Goal: Complete application form

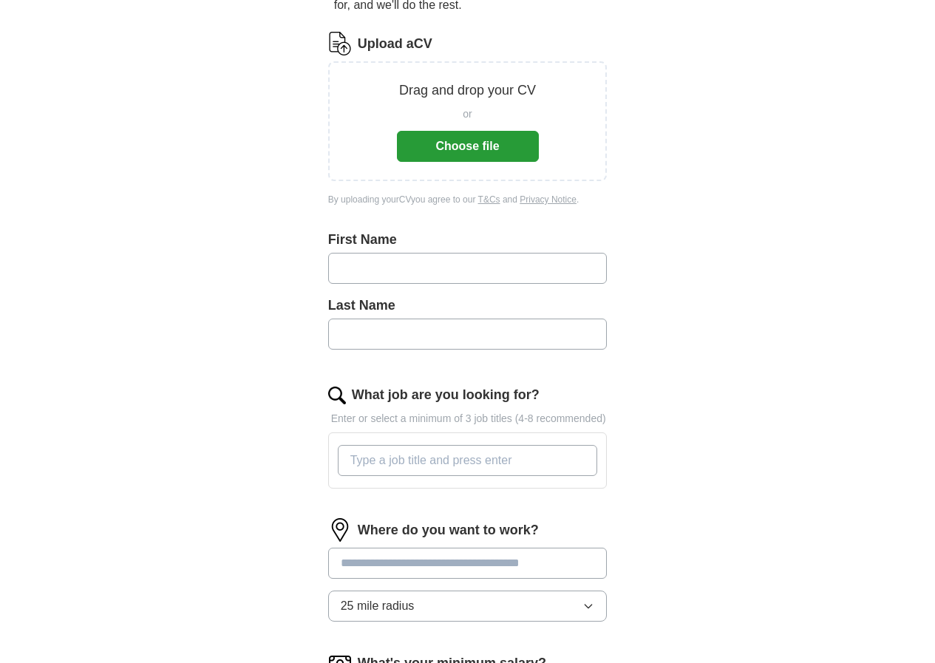
scroll to position [37, 0]
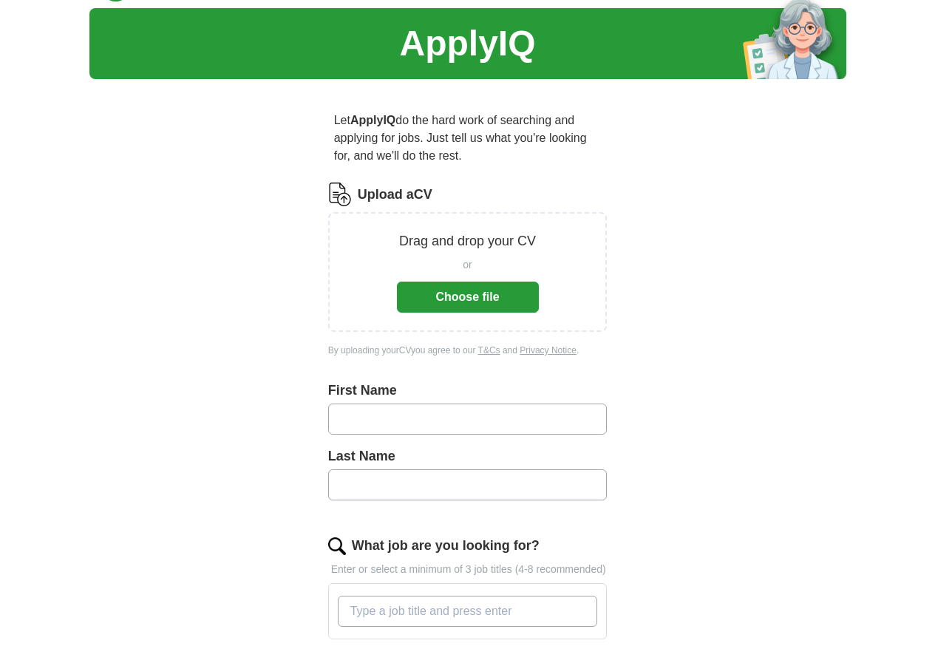
click at [486, 282] on button "Choose file" at bounding box center [468, 297] width 142 height 31
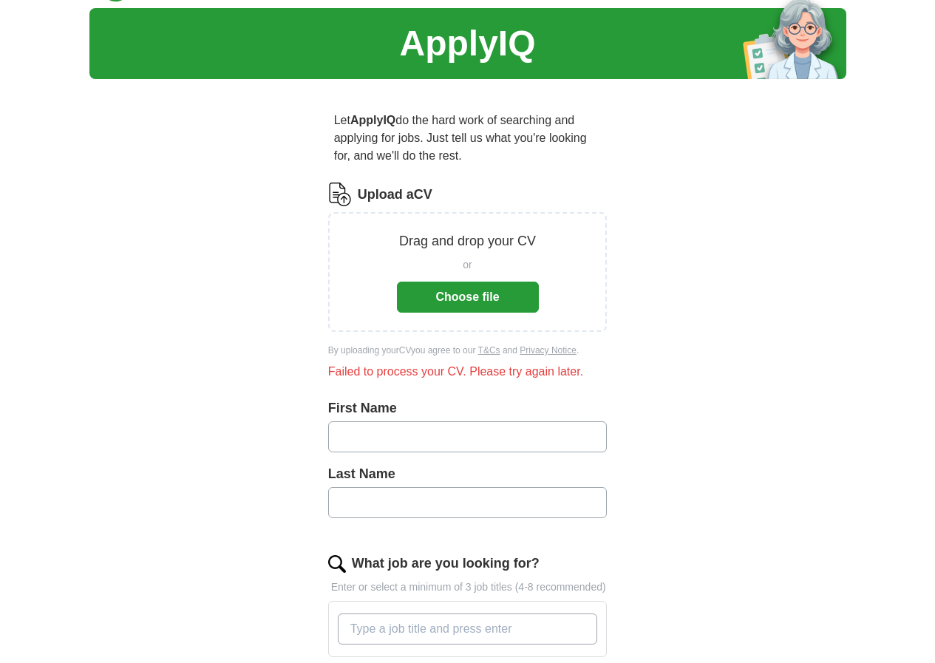
click at [456, 284] on button "Choose file" at bounding box center [468, 297] width 142 height 31
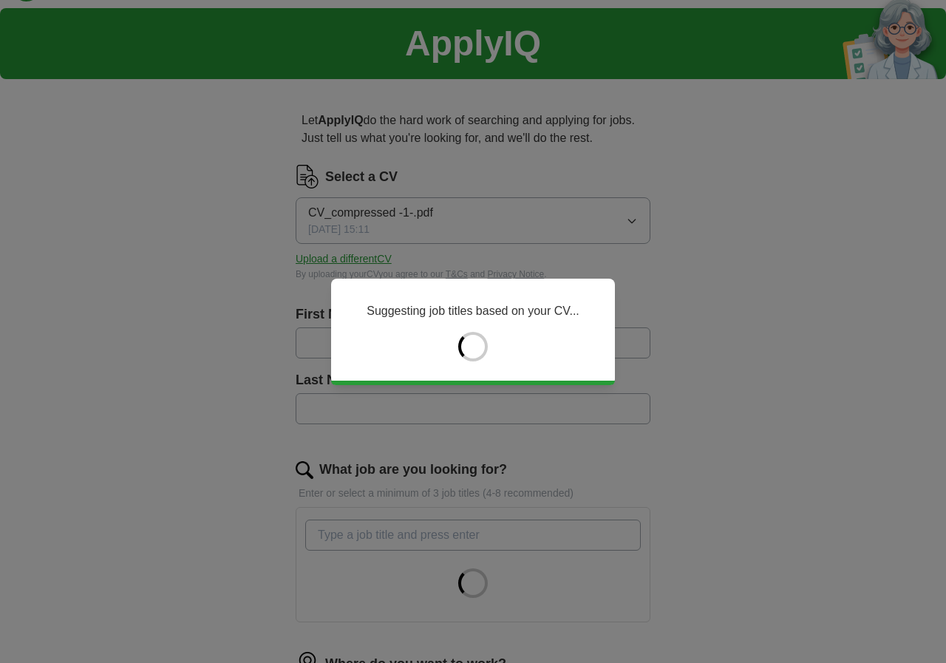
type input "*******"
type input "******"
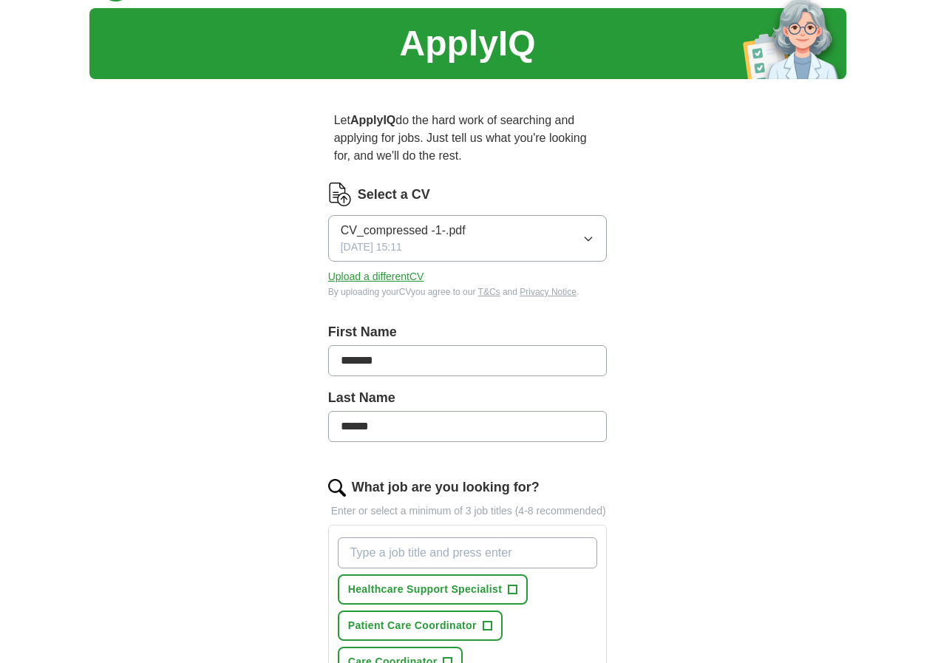
scroll to position [333, 0]
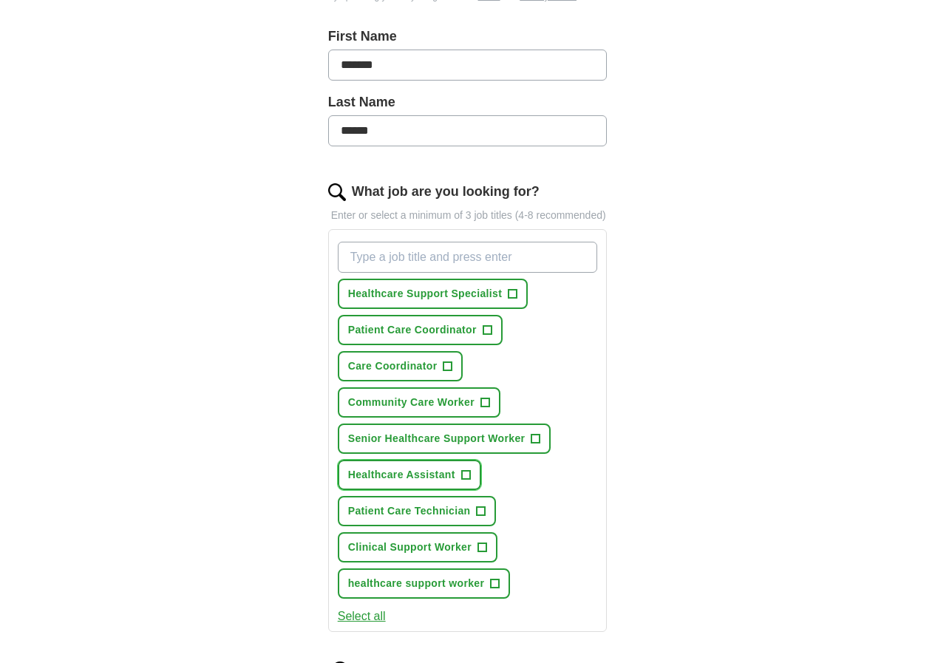
click at [367, 467] on span "Healthcare Assistant" at bounding box center [401, 475] width 107 height 16
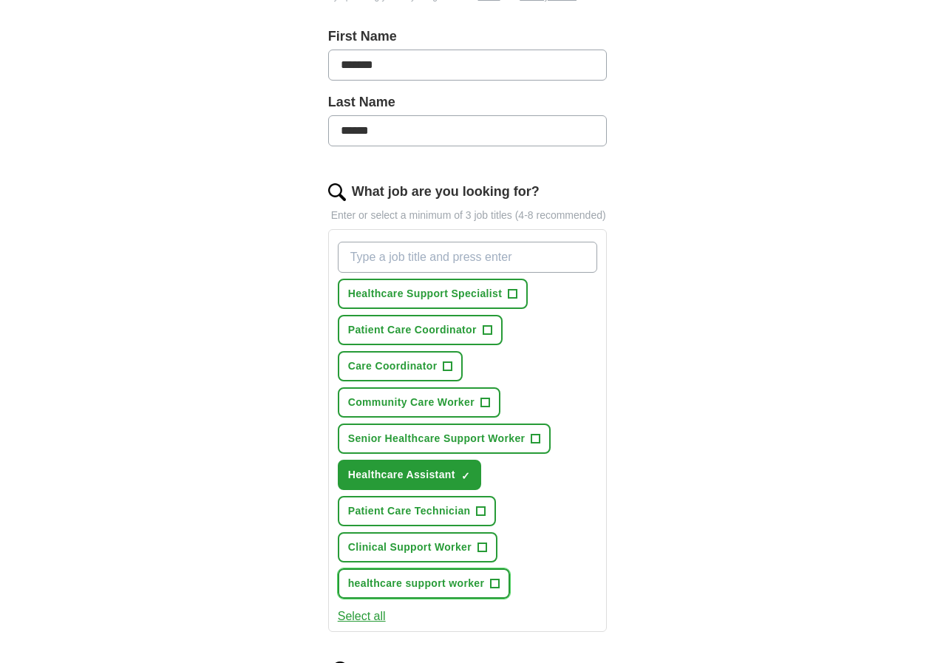
click at [370, 576] on span "healthcare support worker" at bounding box center [416, 584] width 137 height 16
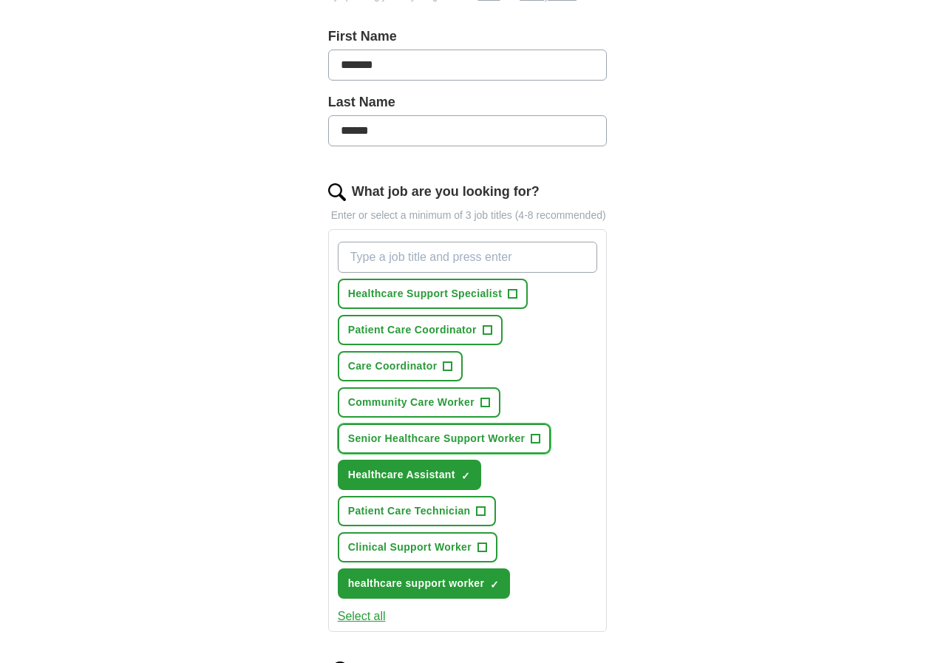
click at [398, 431] on span "Senior Healthcare Support Worker" at bounding box center [436, 439] width 177 height 16
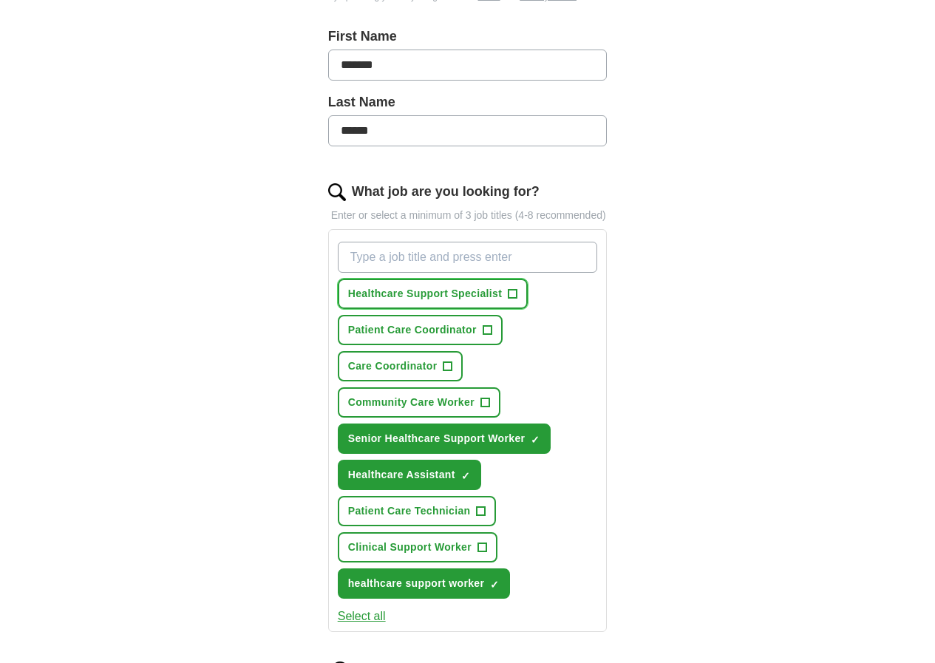
click at [405, 286] on span "Healthcare Support Specialist" at bounding box center [425, 294] width 154 height 16
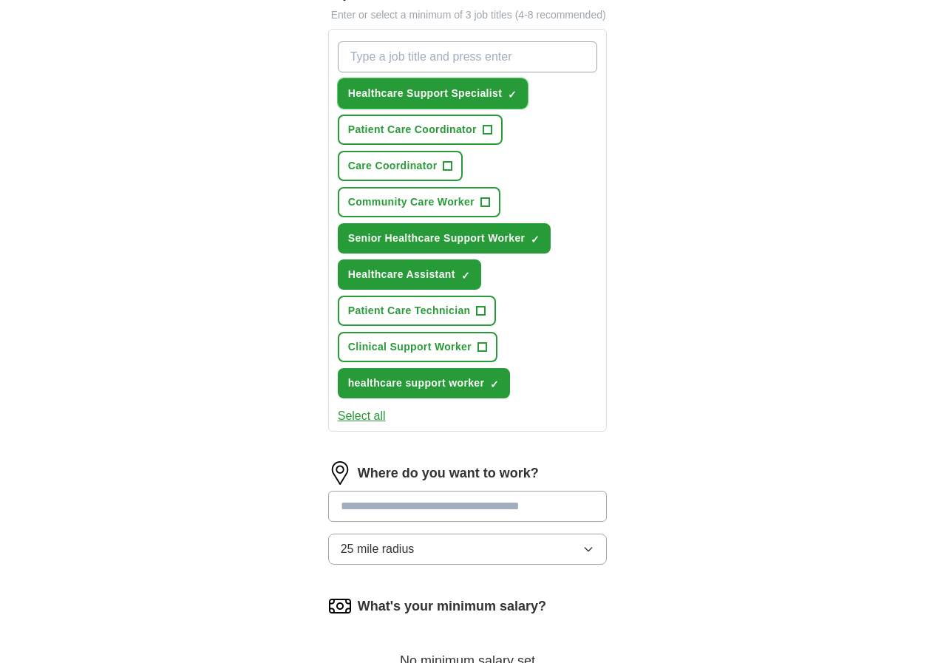
scroll to position [628, 0]
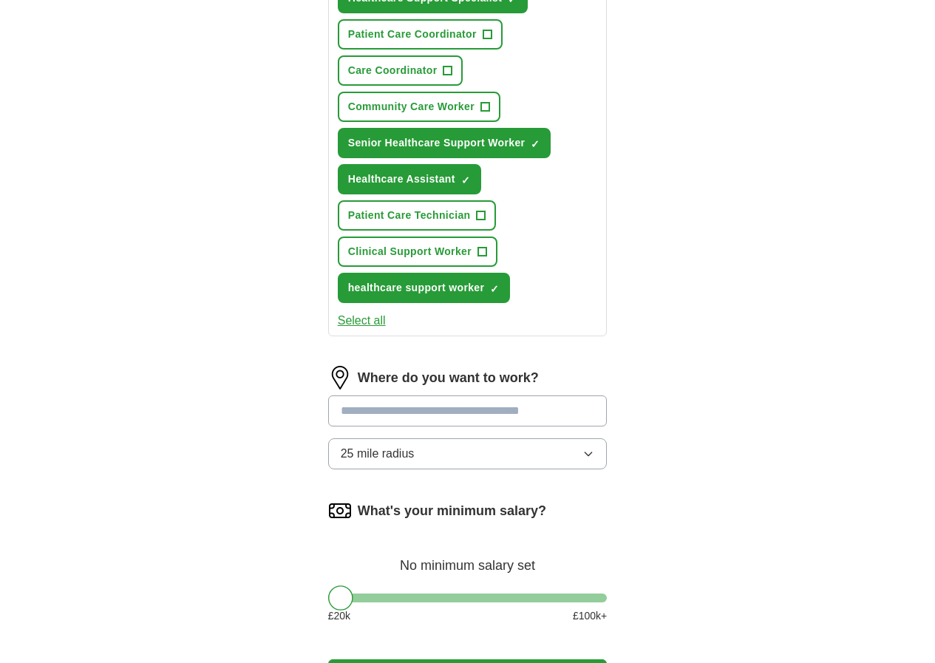
click at [438, 395] on input at bounding box center [467, 410] width 279 height 31
click at [420, 366] on div "Where do you want to work? 25 mile radius" at bounding box center [467, 423] width 279 height 115
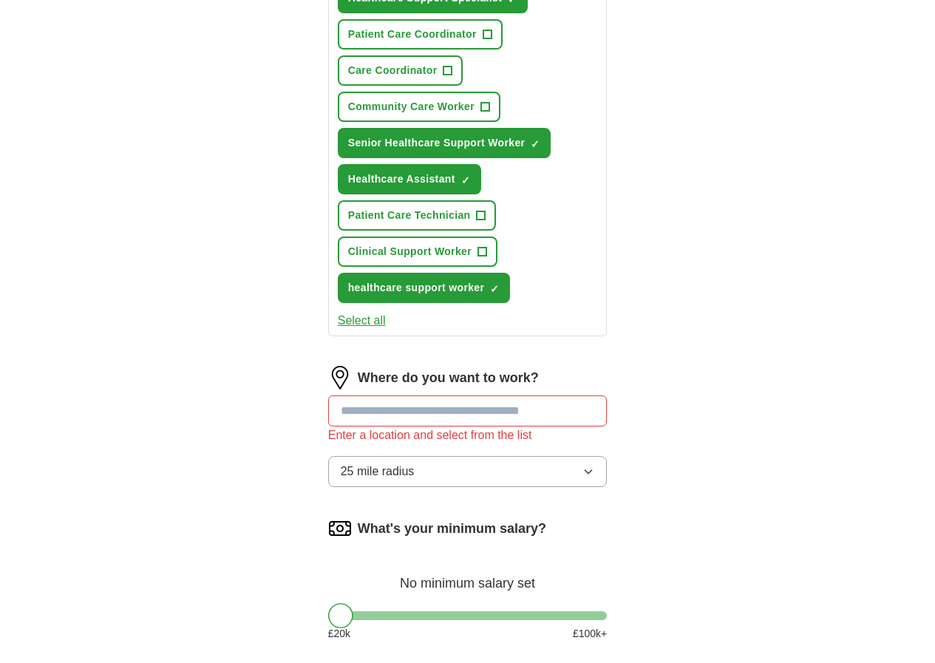
click at [417, 456] on button "25 mile radius" at bounding box center [467, 471] width 279 height 31
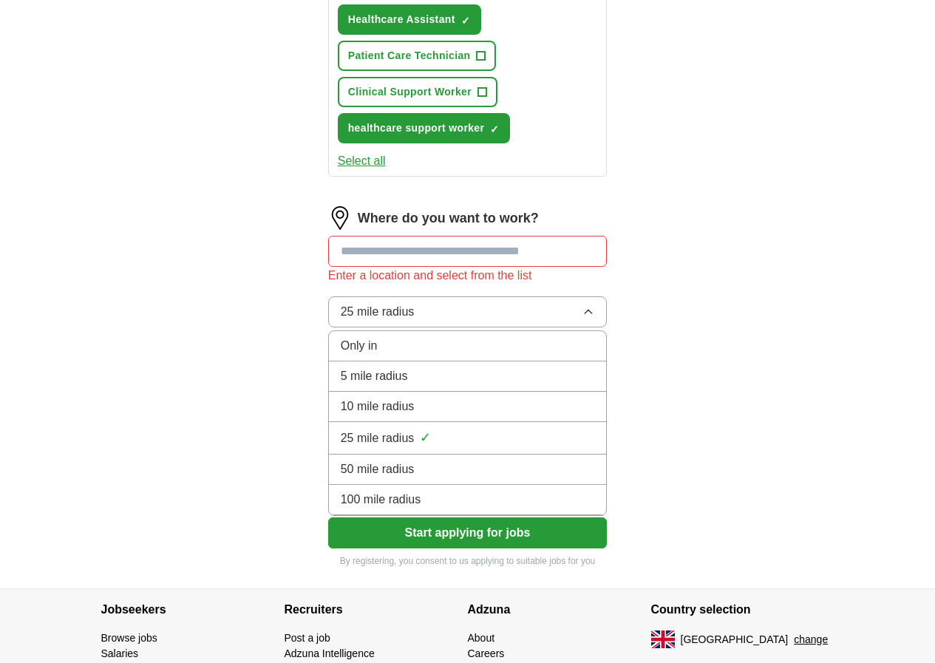
scroll to position [714, 0]
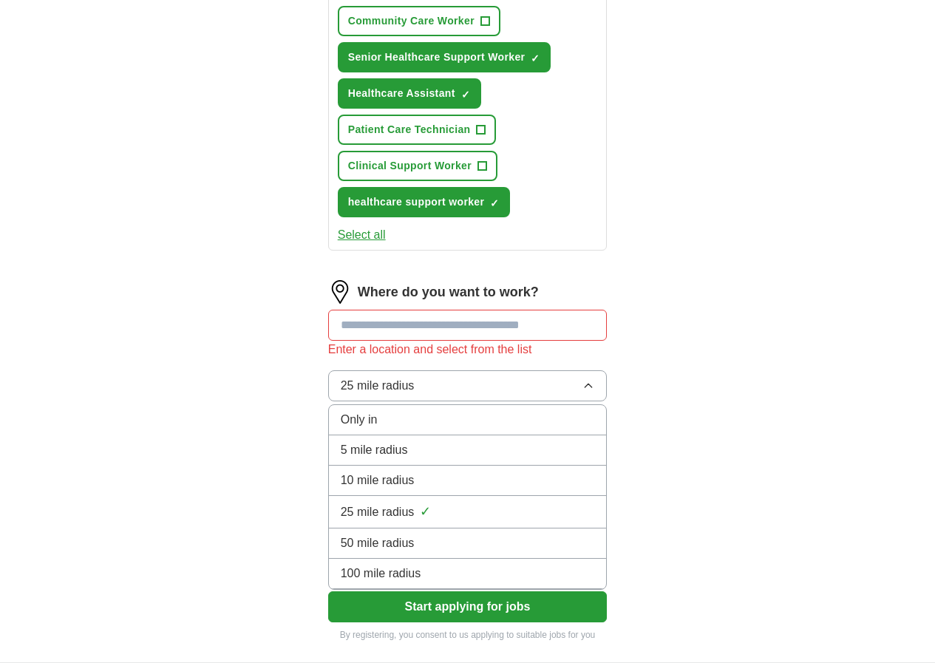
click at [348, 411] on div "Only in" at bounding box center [468, 420] width 254 height 18
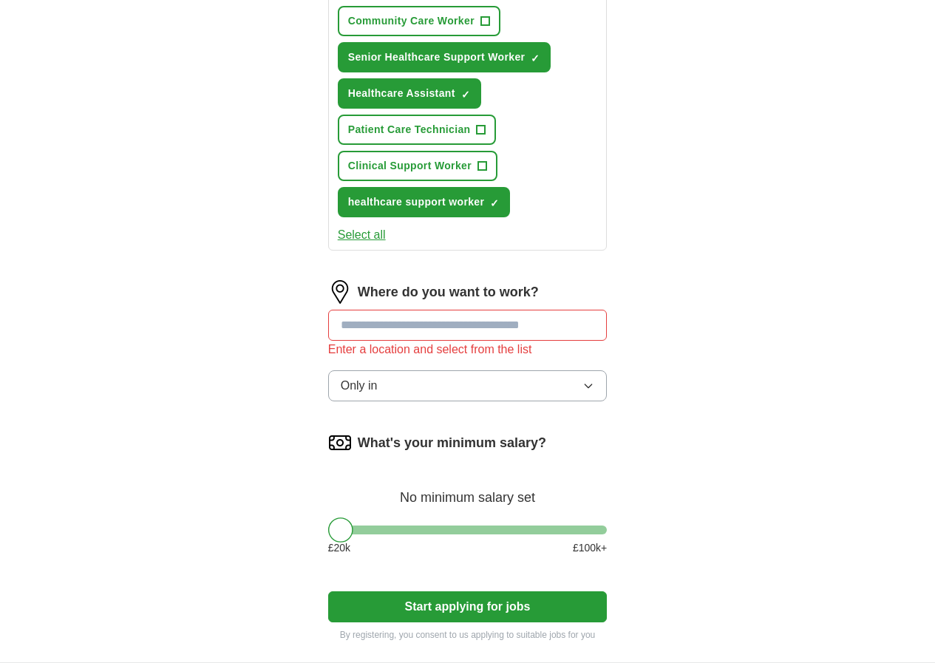
click at [414, 310] on input at bounding box center [467, 325] width 279 height 31
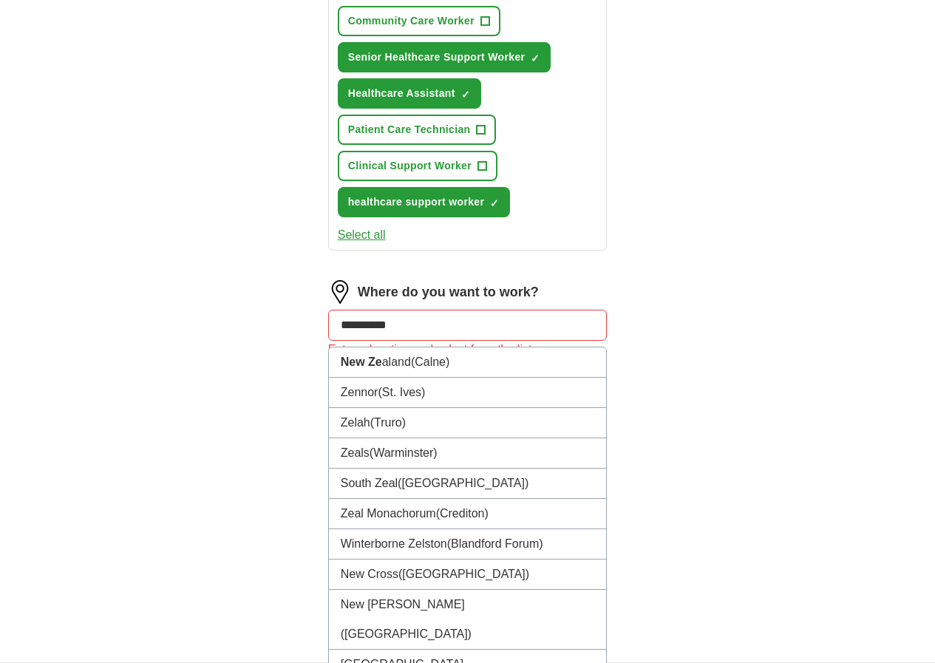
type input "**********"
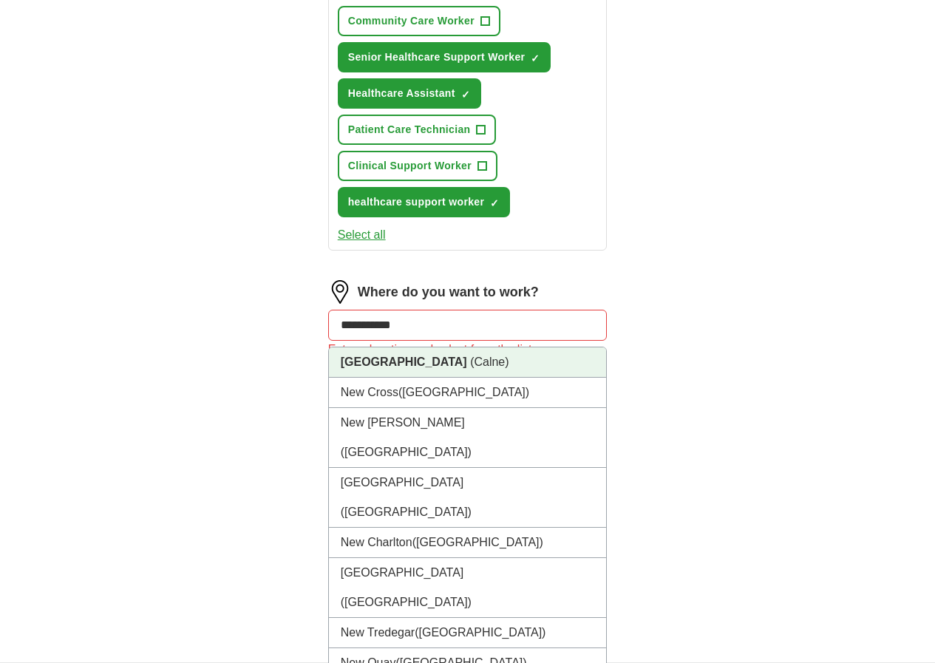
click at [427, 347] on li "New Zealand (Calne)" at bounding box center [468, 362] width 278 height 30
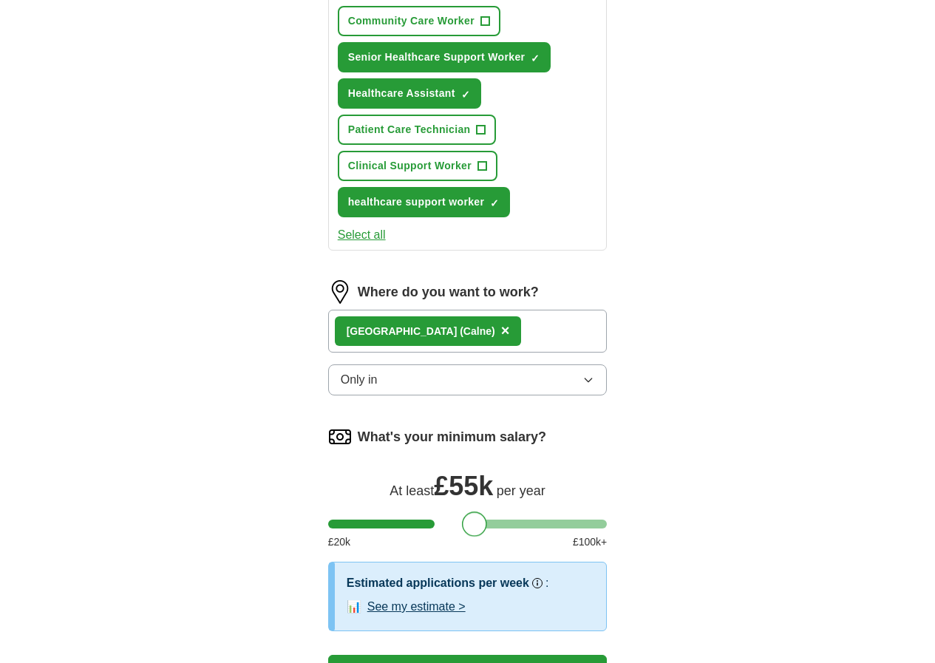
drag, startPoint x: 311, startPoint y: 436, endPoint x: 446, endPoint y: 456, distance: 136.7
click at [446, 456] on form "Select a CV CV_compressed -1-.pdf 25/08/2025, 15:11 Upload a different CV By up…" at bounding box center [467, 106] width 279 height 1200
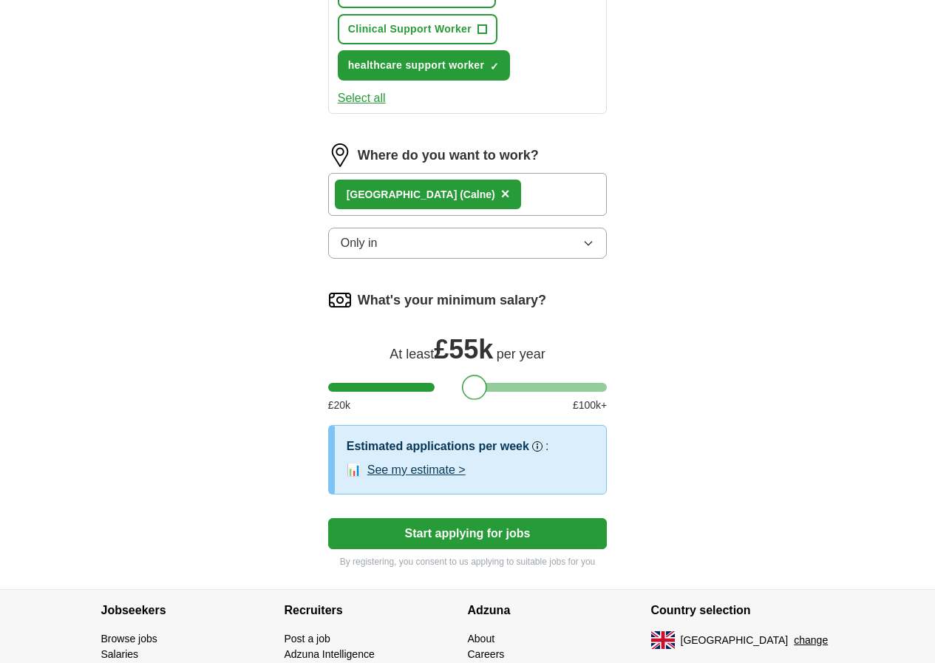
scroll to position [852, 0]
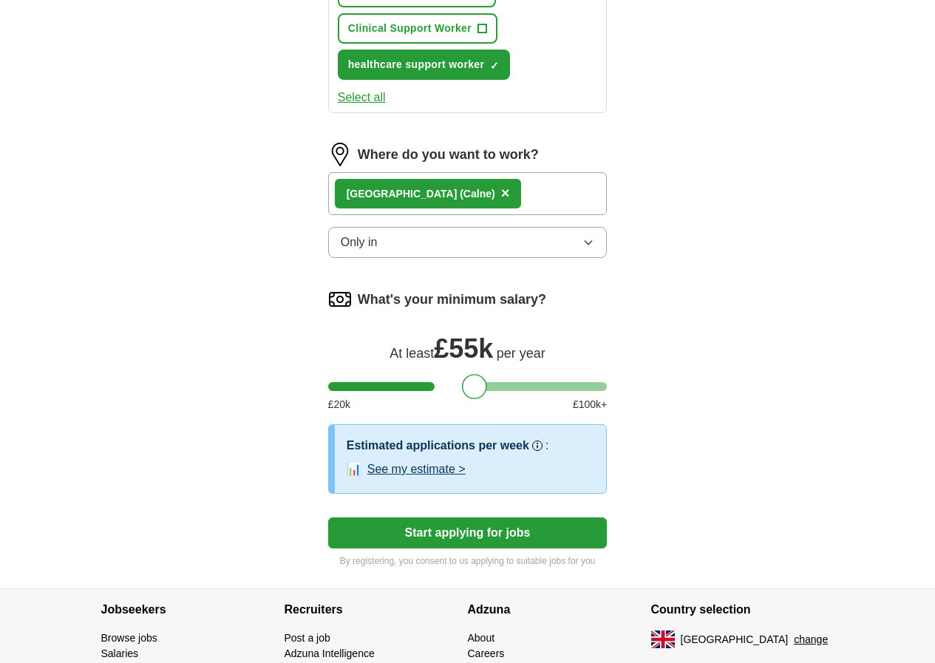
click at [509, 517] on button "Start applying for jobs" at bounding box center [467, 532] width 279 height 31
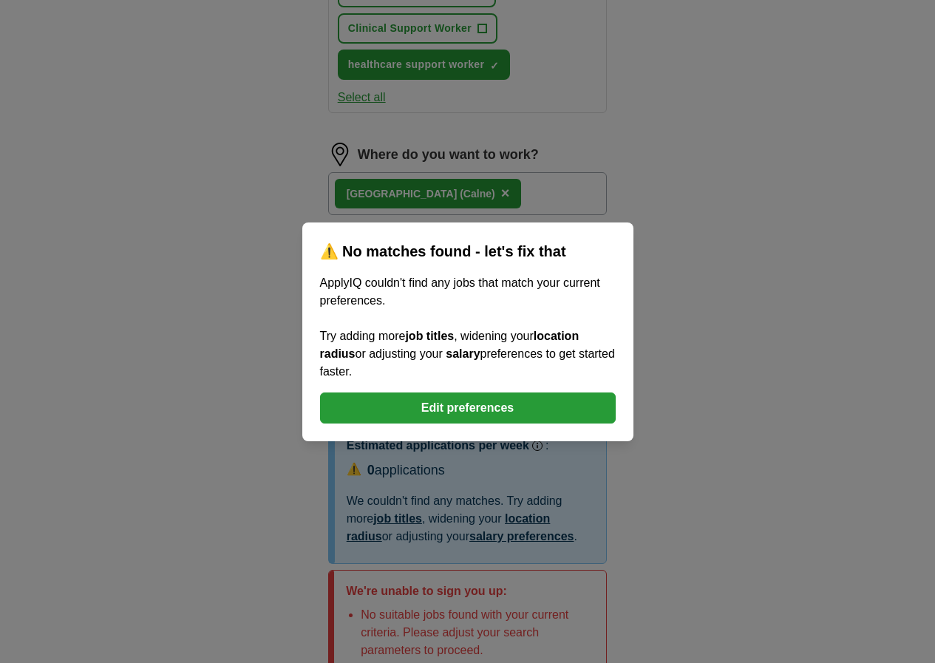
click at [457, 407] on button "Edit preferences" at bounding box center [468, 407] width 296 height 31
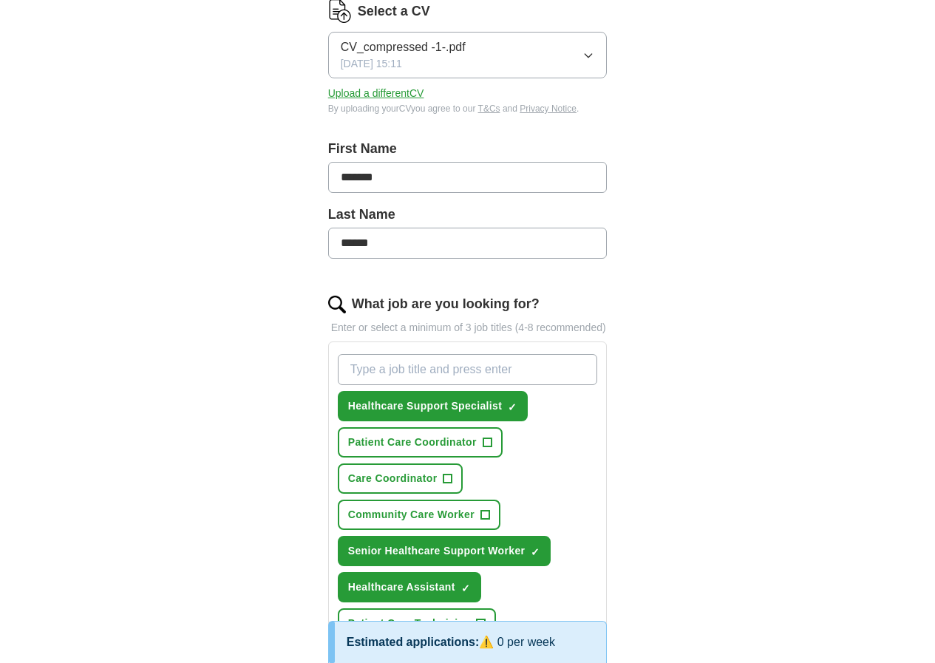
scroll to position [0, 0]
